Goal: Information Seeking & Learning: Learn about a topic

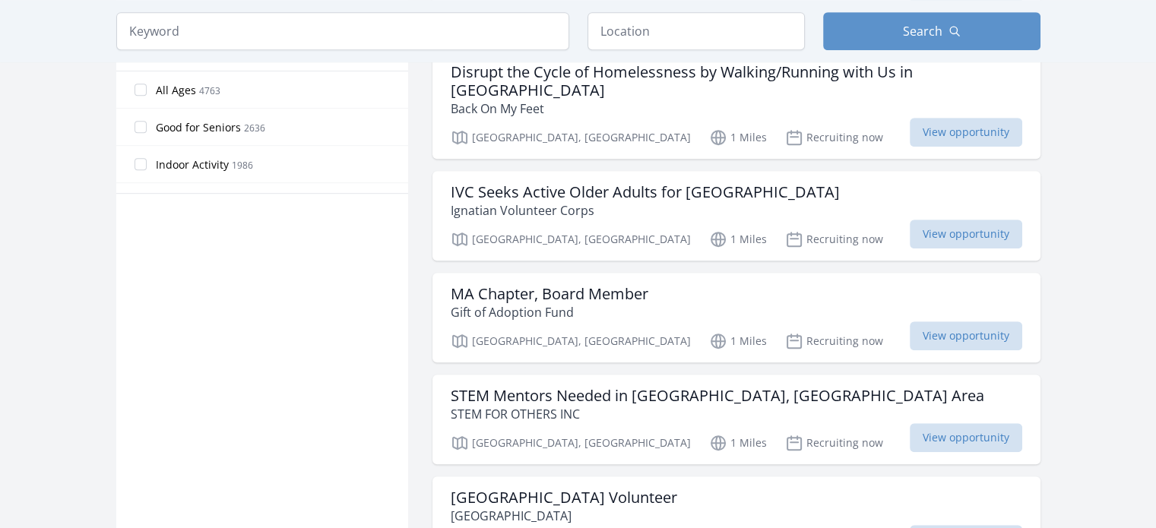
scroll to position [866, 0]
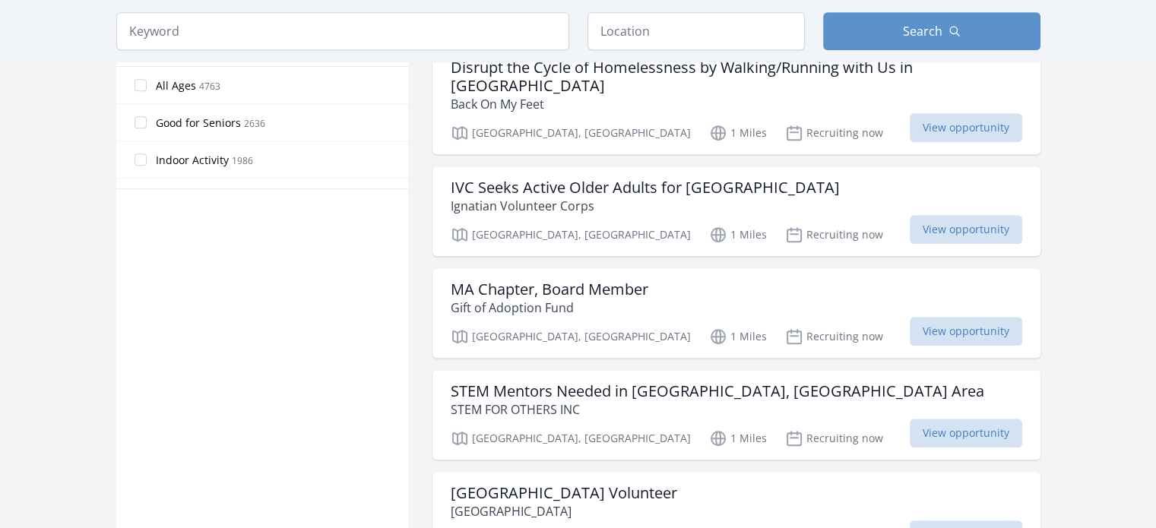
click at [1085, 479] on main "Keyword Location Search Active filters Clear filters" at bounding box center [578, 381] width 1156 height 2399
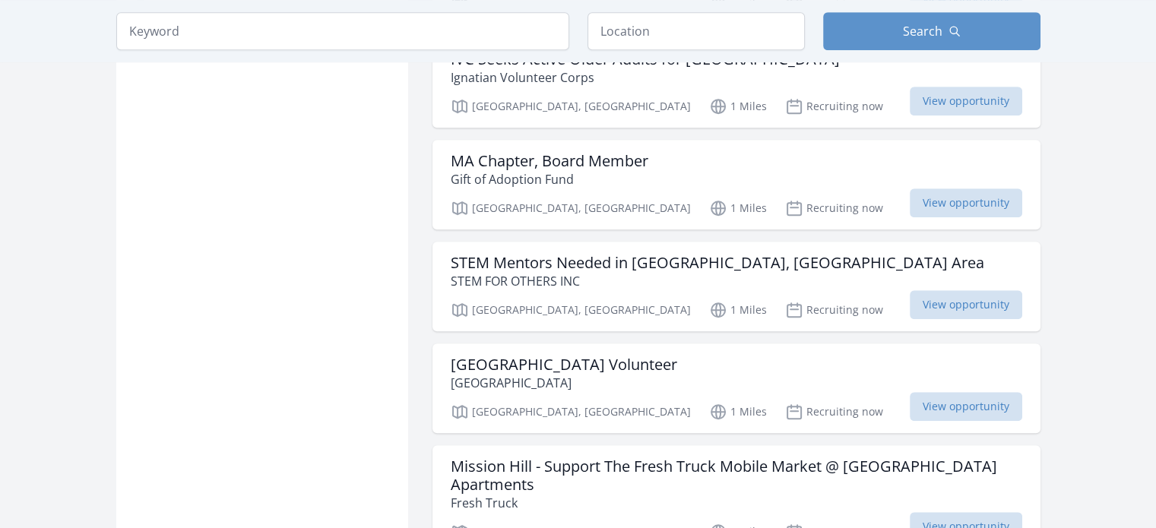
scroll to position [984, 0]
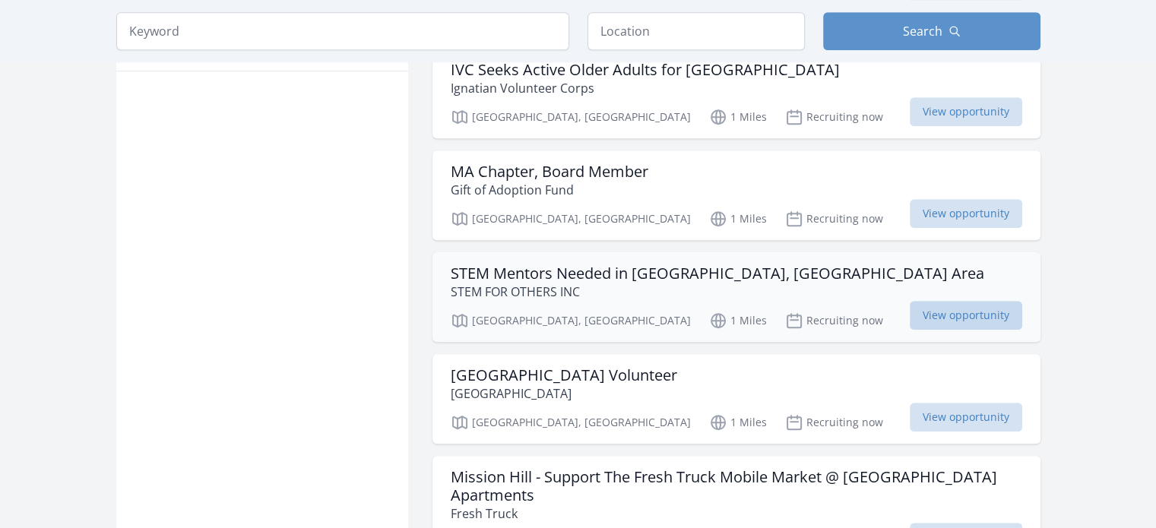
click at [970, 301] on span "View opportunity" at bounding box center [966, 315] width 112 height 29
click at [983, 403] on span "View opportunity" at bounding box center [966, 417] width 112 height 29
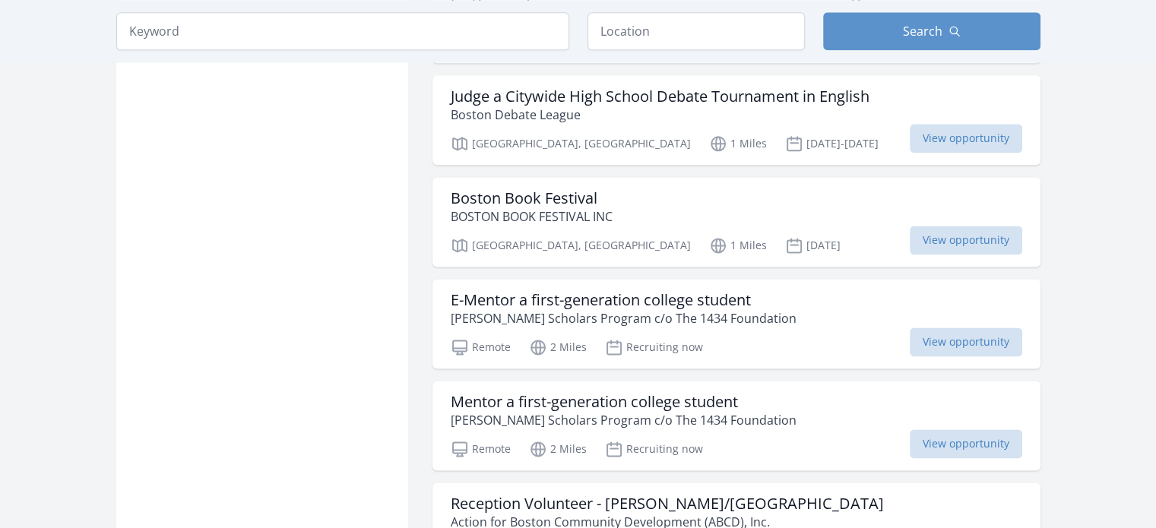
scroll to position [1970, 0]
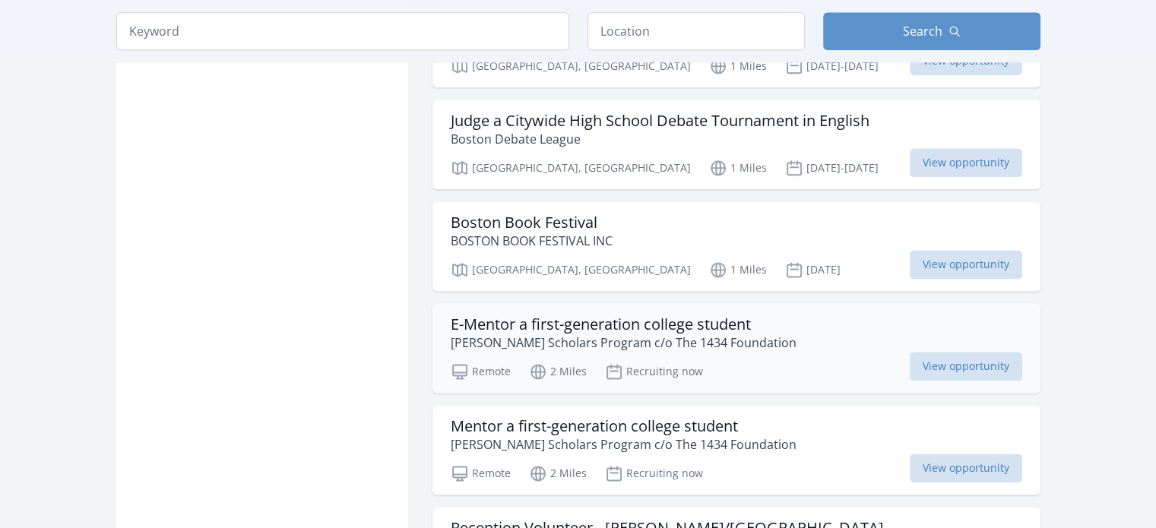
click at [1002, 303] on div "E-Mentor a first-generation college student [PERSON_NAME] Scholars Program c/o …" at bounding box center [736, 348] width 608 height 90
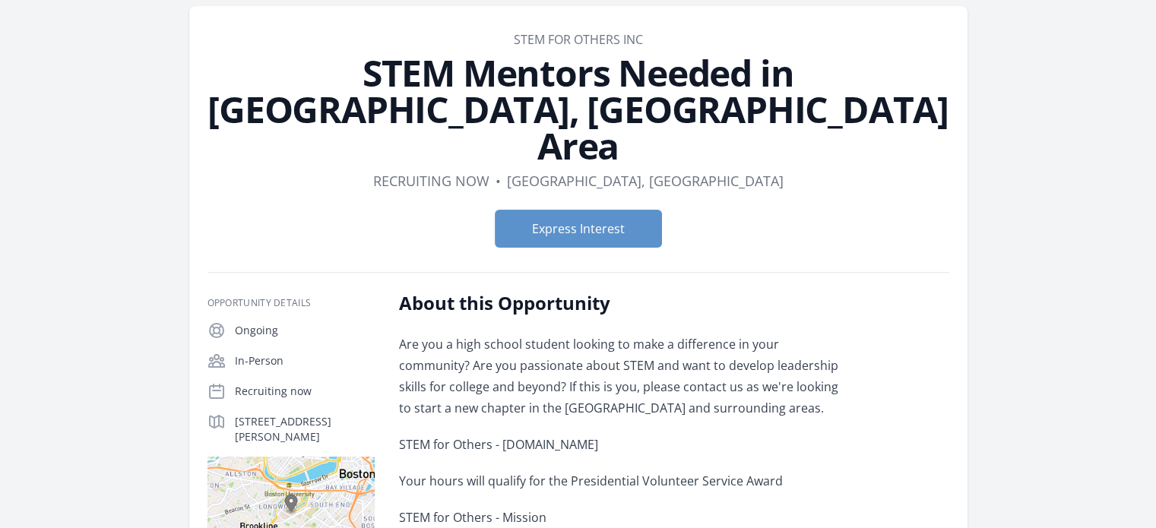
scroll to position [61, 0]
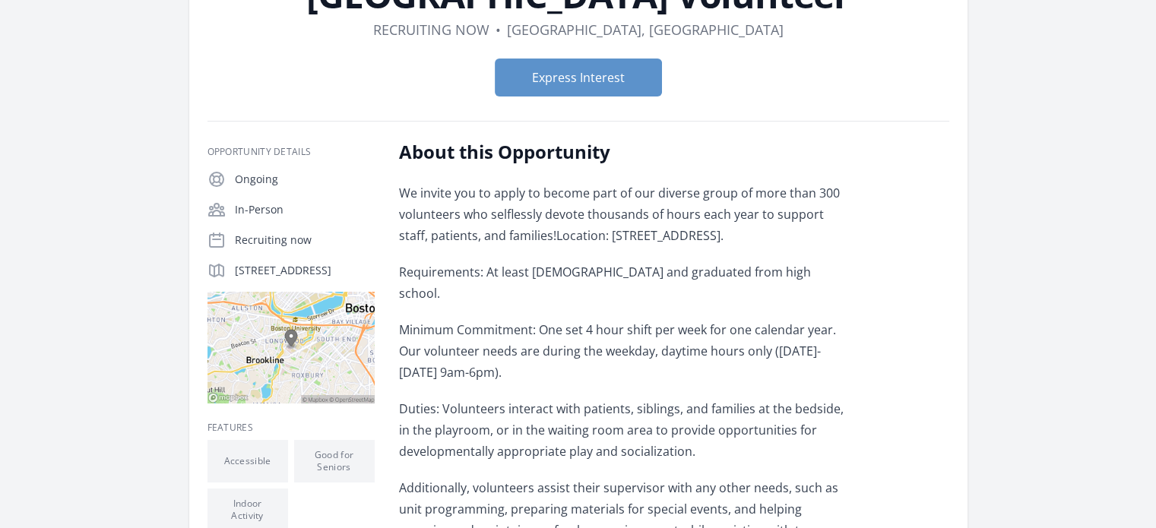
scroll to position [148, 0]
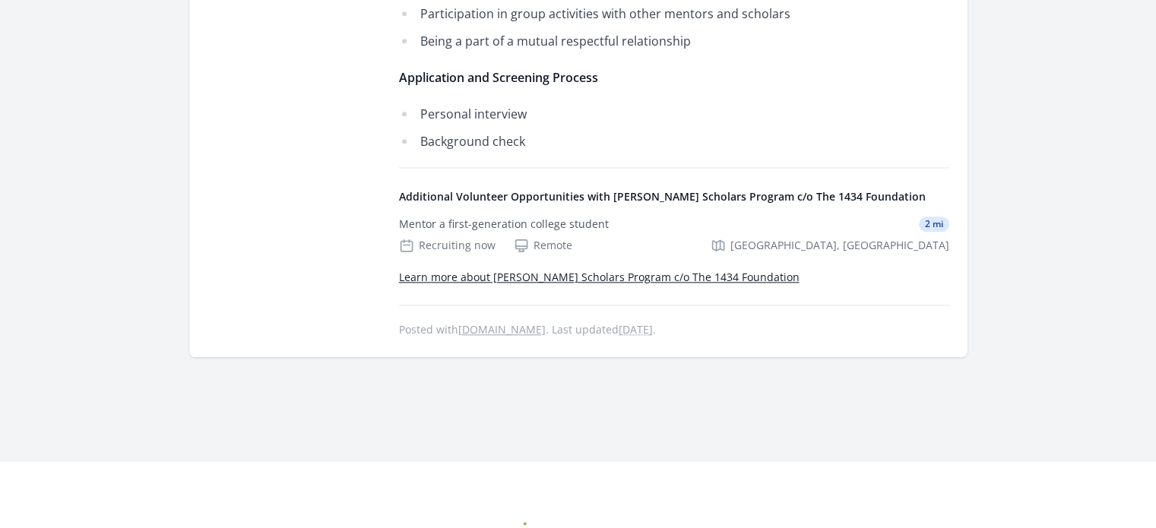
scroll to position [1809, 0]
